Goal: Check status: Check status

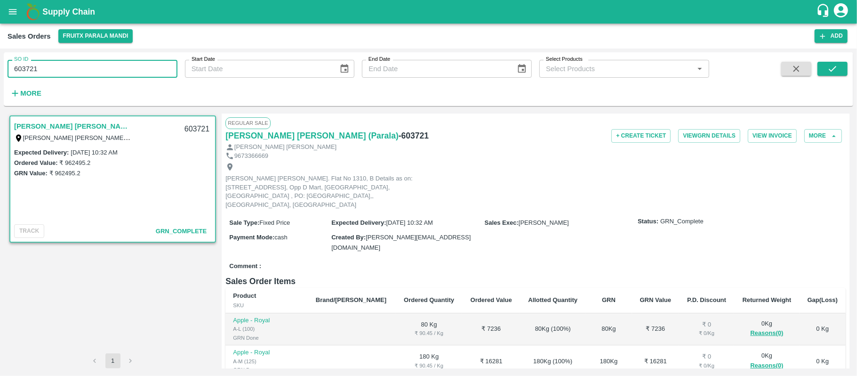
click at [51, 72] on input "603721" at bounding box center [93, 69] width 170 height 18
type input "602175"
click at [829, 72] on icon "submit" at bounding box center [833, 69] width 10 height 10
